Goal: Use online tool/utility: Utilize a website feature to perform a specific function

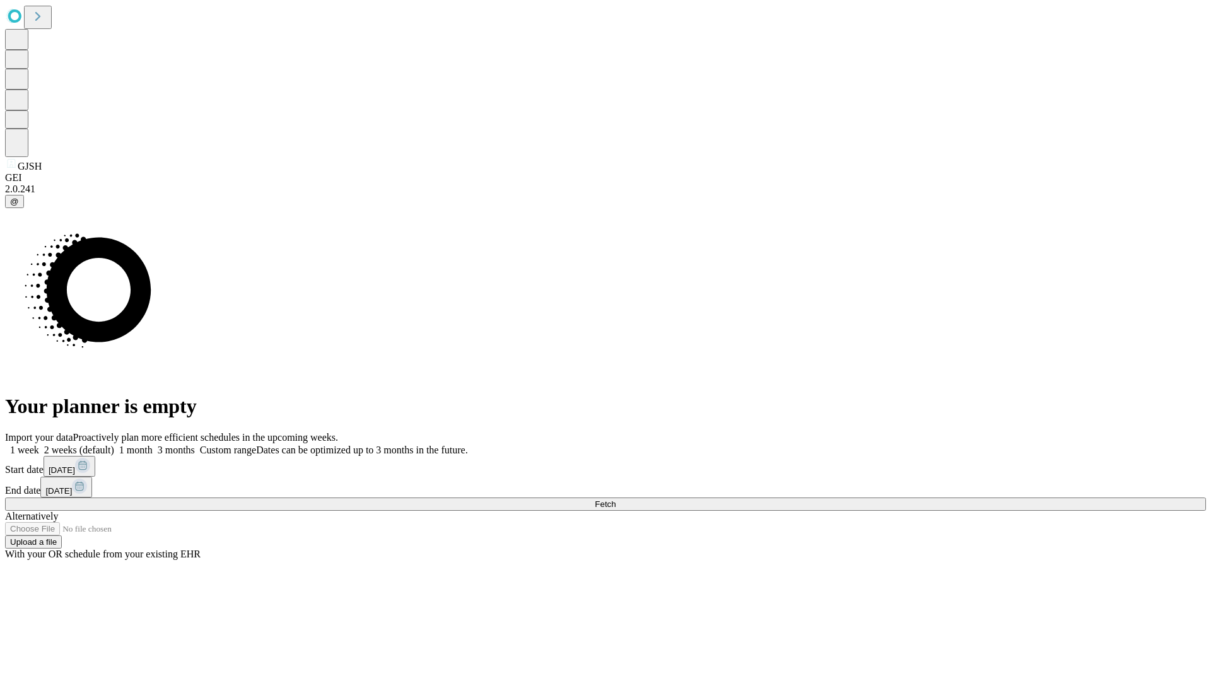
click at [615, 499] on span "Fetch" at bounding box center [605, 503] width 21 height 9
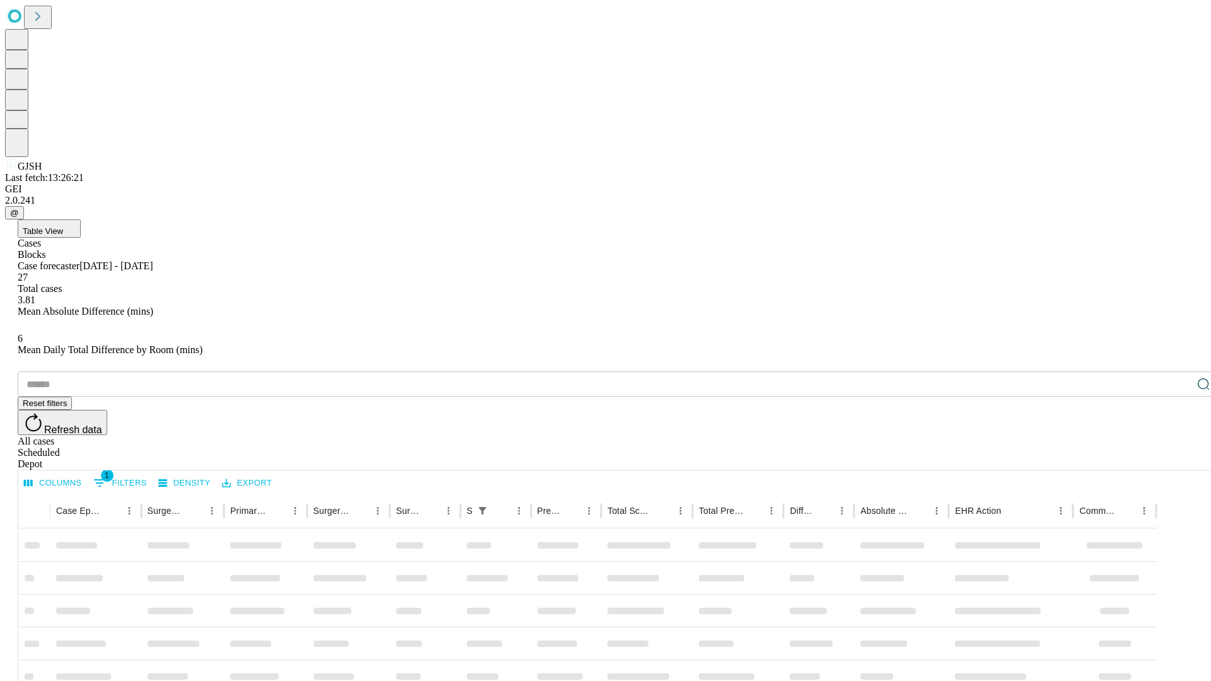
click at [63, 226] on span "Table View" at bounding box center [43, 230] width 40 height 9
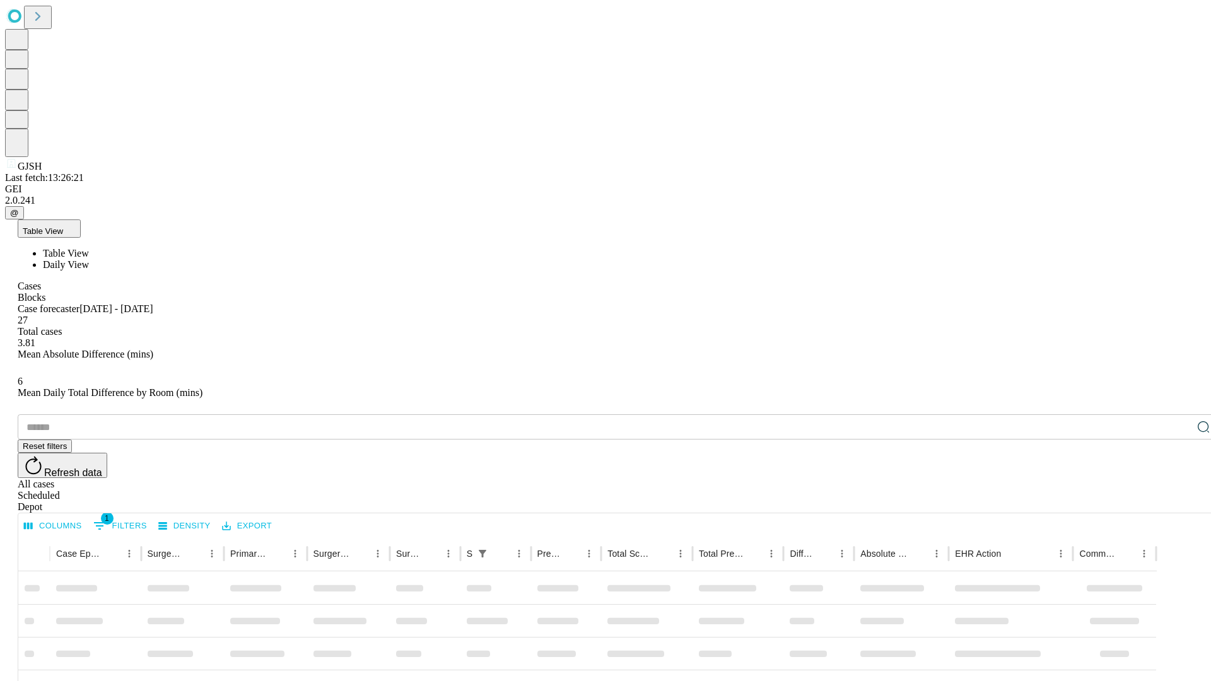
click at [89, 259] on span "Daily View" at bounding box center [66, 264] width 46 height 11
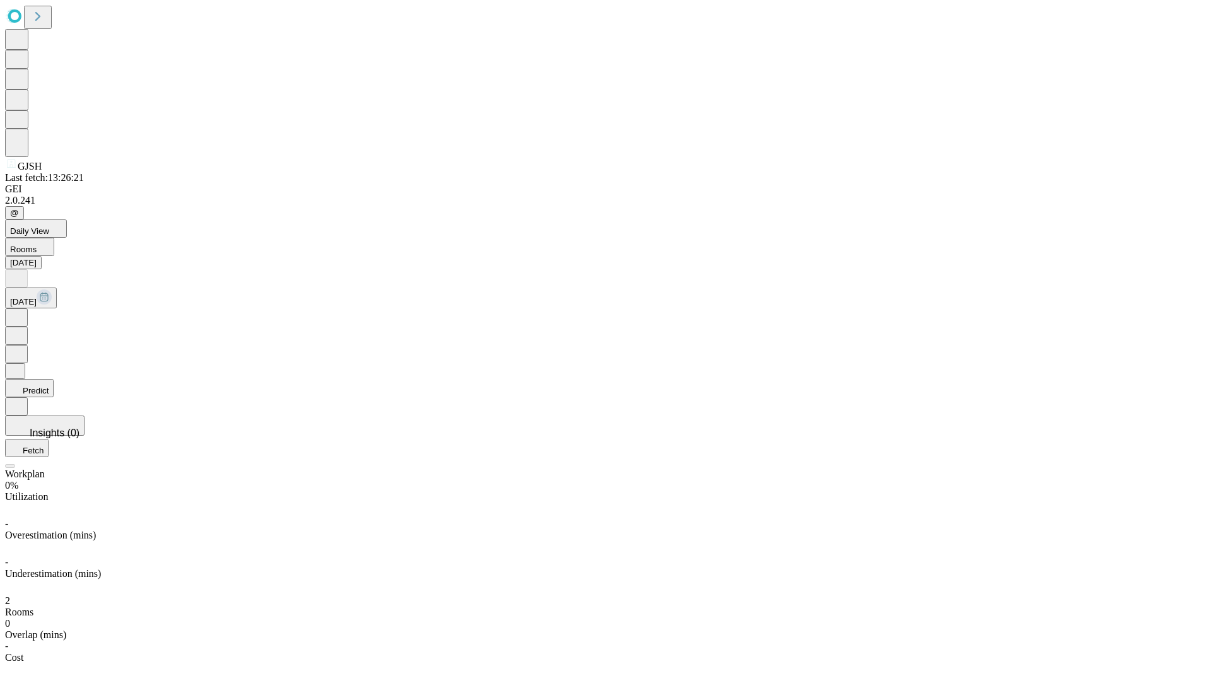
click at [54, 379] on button "Predict" at bounding box center [29, 388] width 49 height 18
